Goal: Task Accomplishment & Management: Use online tool/utility

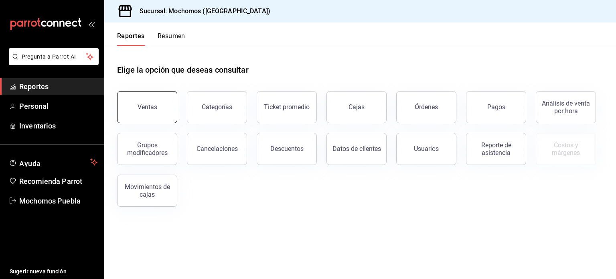
click at [141, 116] on button "Ventas" at bounding box center [147, 107] width 60 height 32
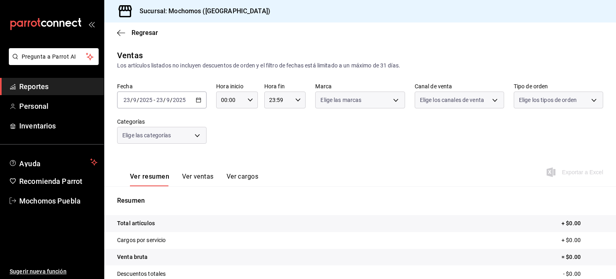
click at [197, 104] on div "[DATE] [DATE] - [DATE] [DATE]" at bounding box center [161, 99] width 89 height 17
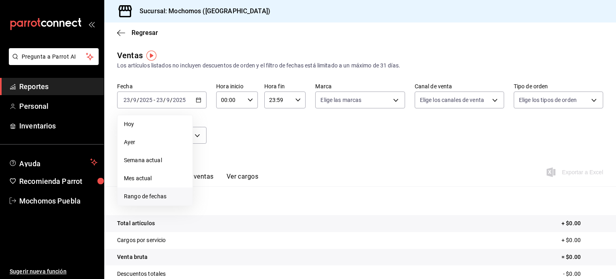
click at [140, 190] on li "Rango de fechas" at bounding box center [155, 196] width 75 height 18
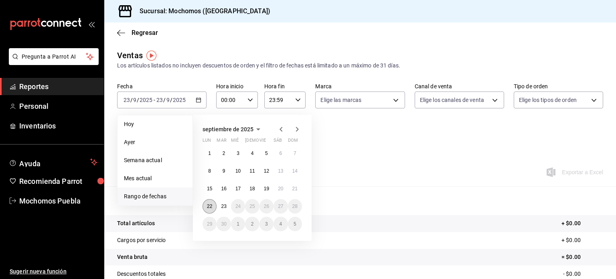
click at [213, 208] on button "22" at bounding box center [210, 206] width 14 height 14
click at [223, 208] on abbr "23" at bounding box center [223, 206] width 5 height 6
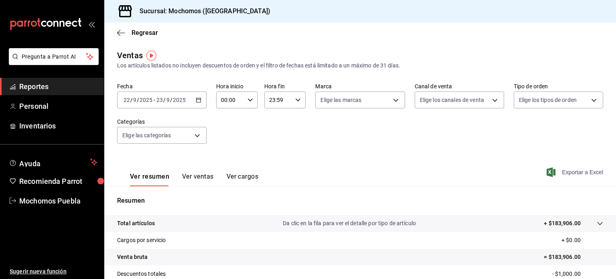
click at [563, 170] on span "Exportar a Excel" at bounding box center [575, 172] width 55 height 10
